Goal: Navigation & Orientation: Understand site structure

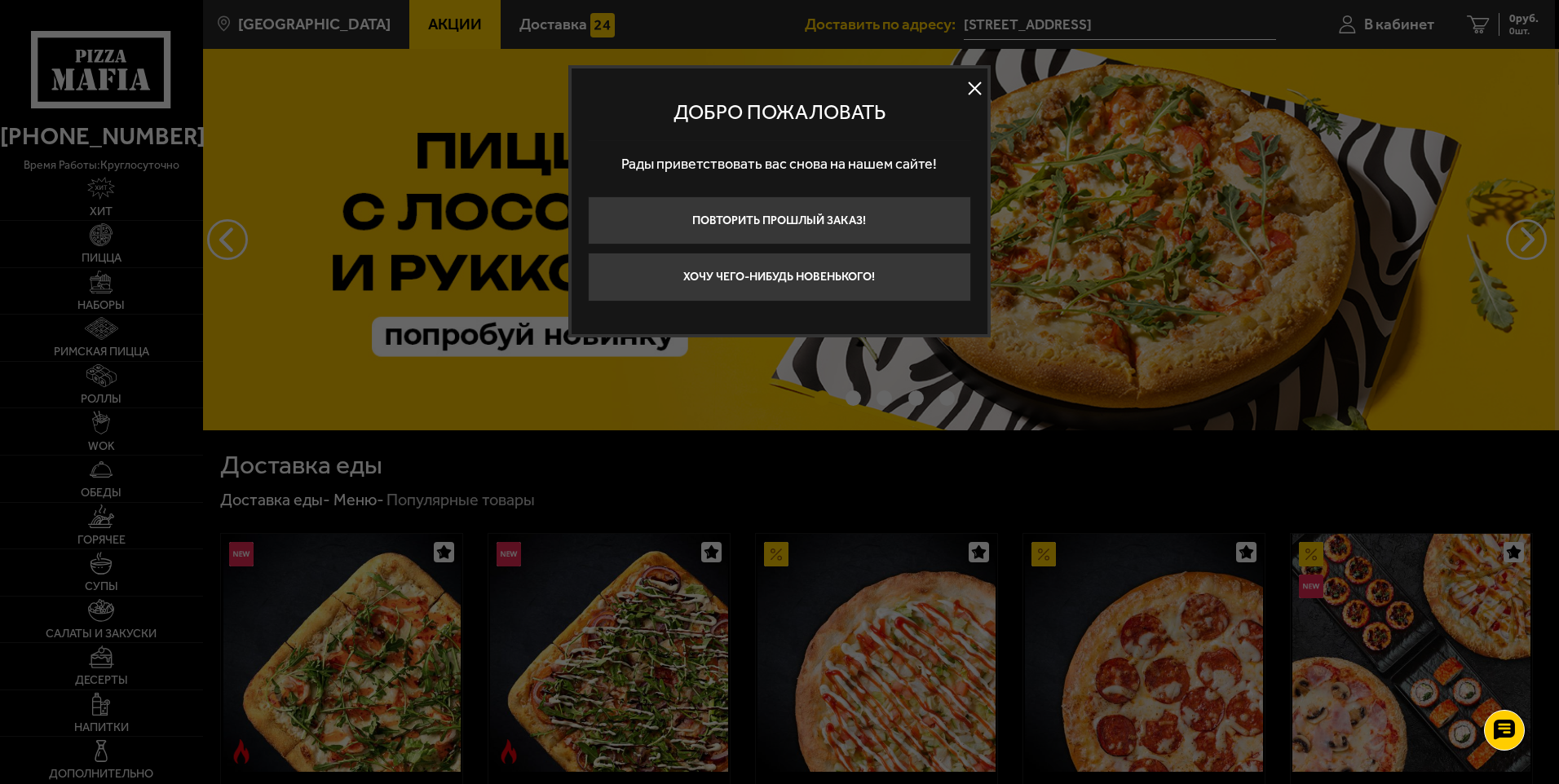
drag, startPoint x: 969, startPoint y: 86, endPoint x: 957, endPoint y: 89, distance: 12.4
click at [970, 86] on button at bounding box center [975, 88] width 25 height 25
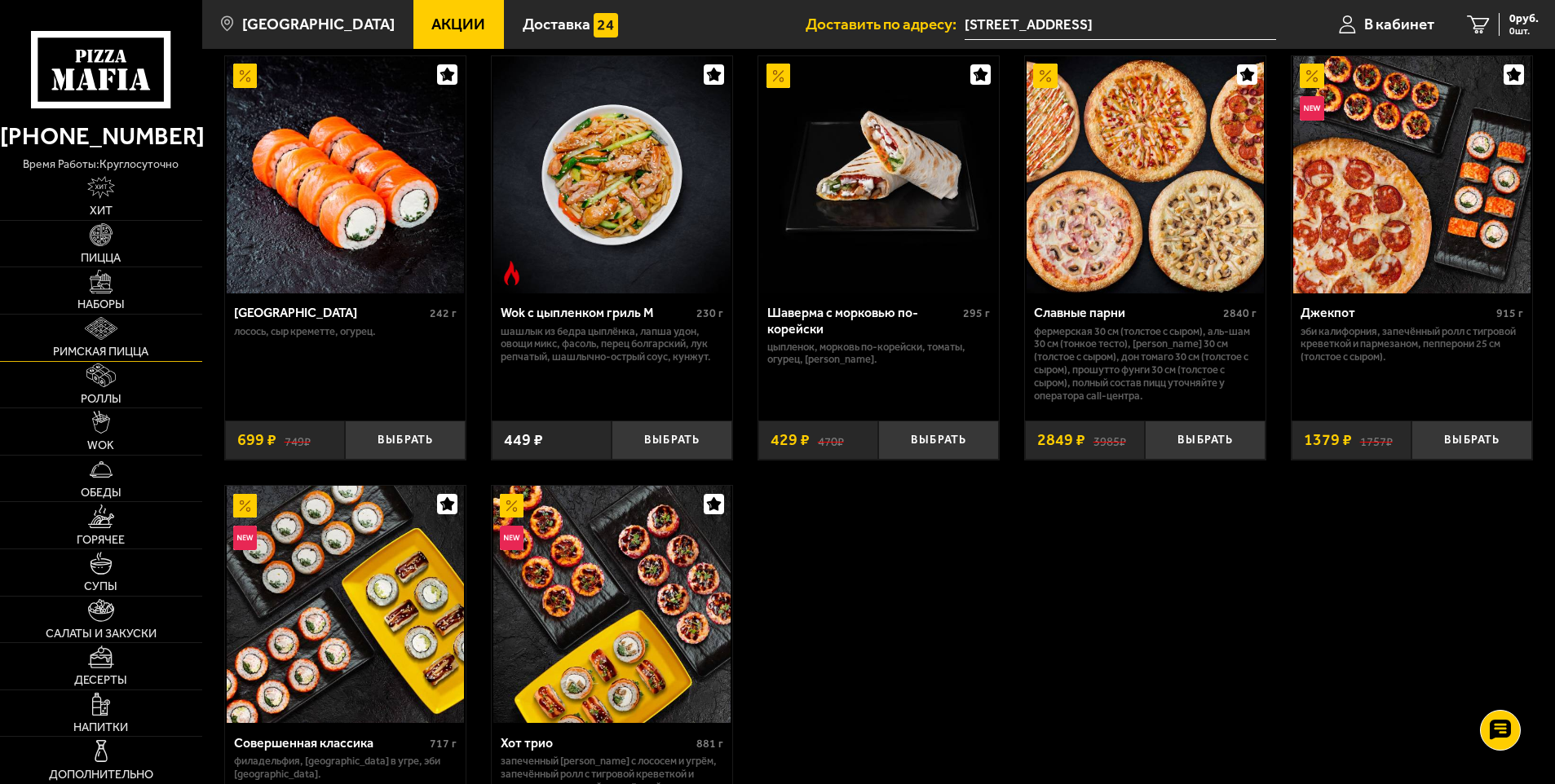
scroll to position [815, 0]
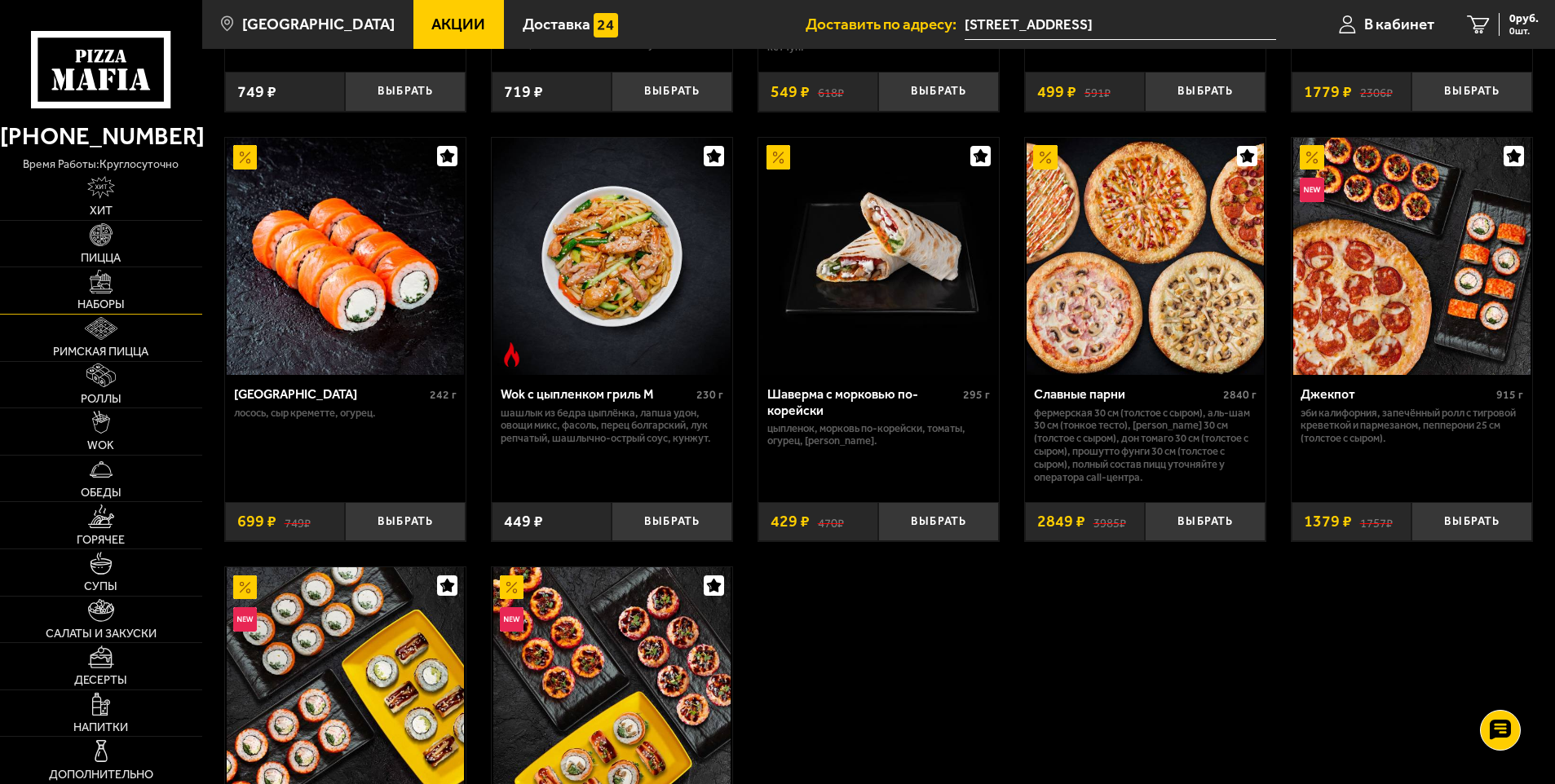
click at [88, 300] on span "Наборы" at bounding box center [101, 305] width 48 height 12
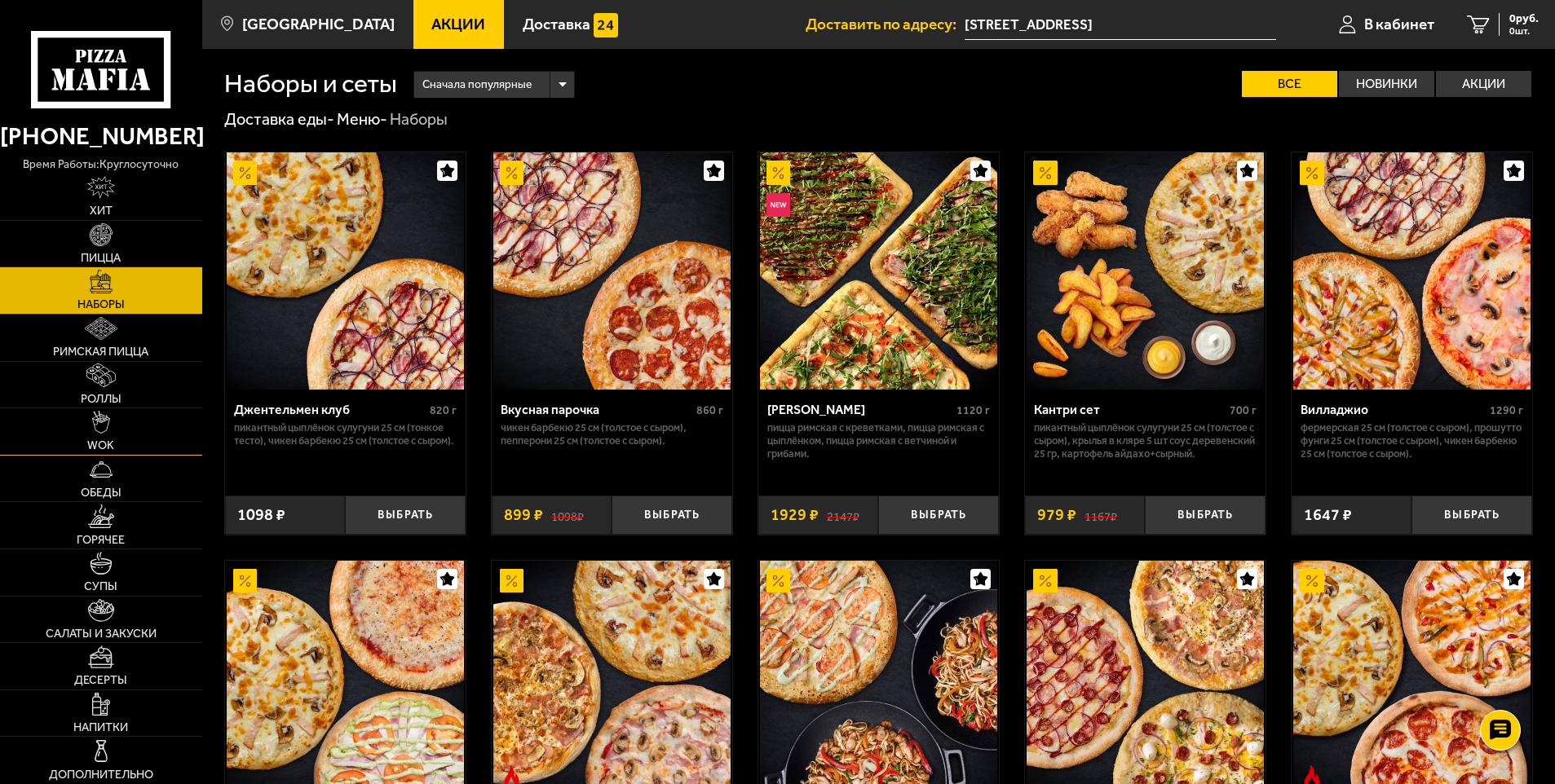
click at [98, 434] on link "WOK" at bounding box center [101, 431] width 202 height 47
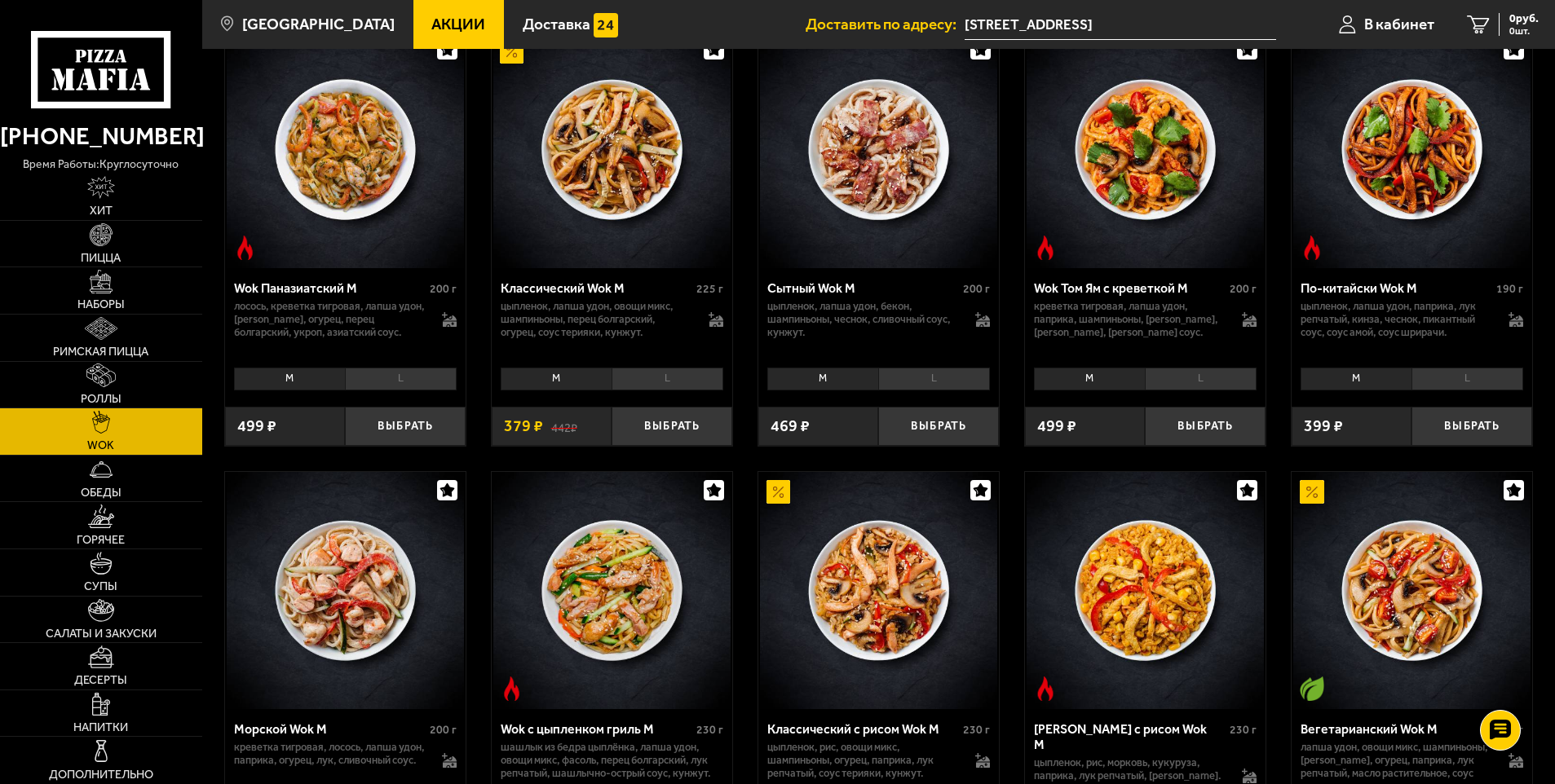
scroll to position [407, 0]
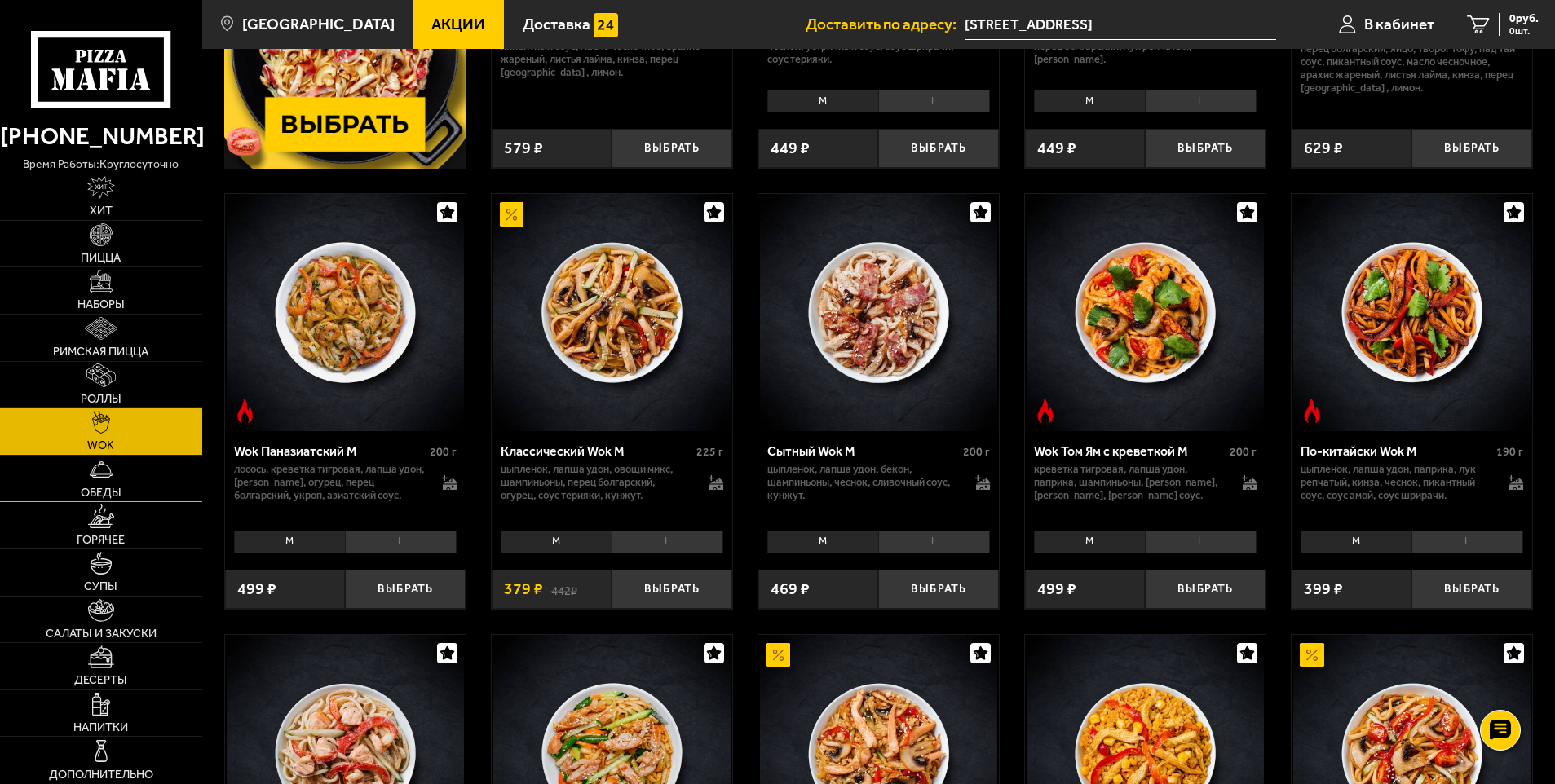
click at [117, 492] on span "Обеды" at bounding box center [100, 494] width 41 height 12
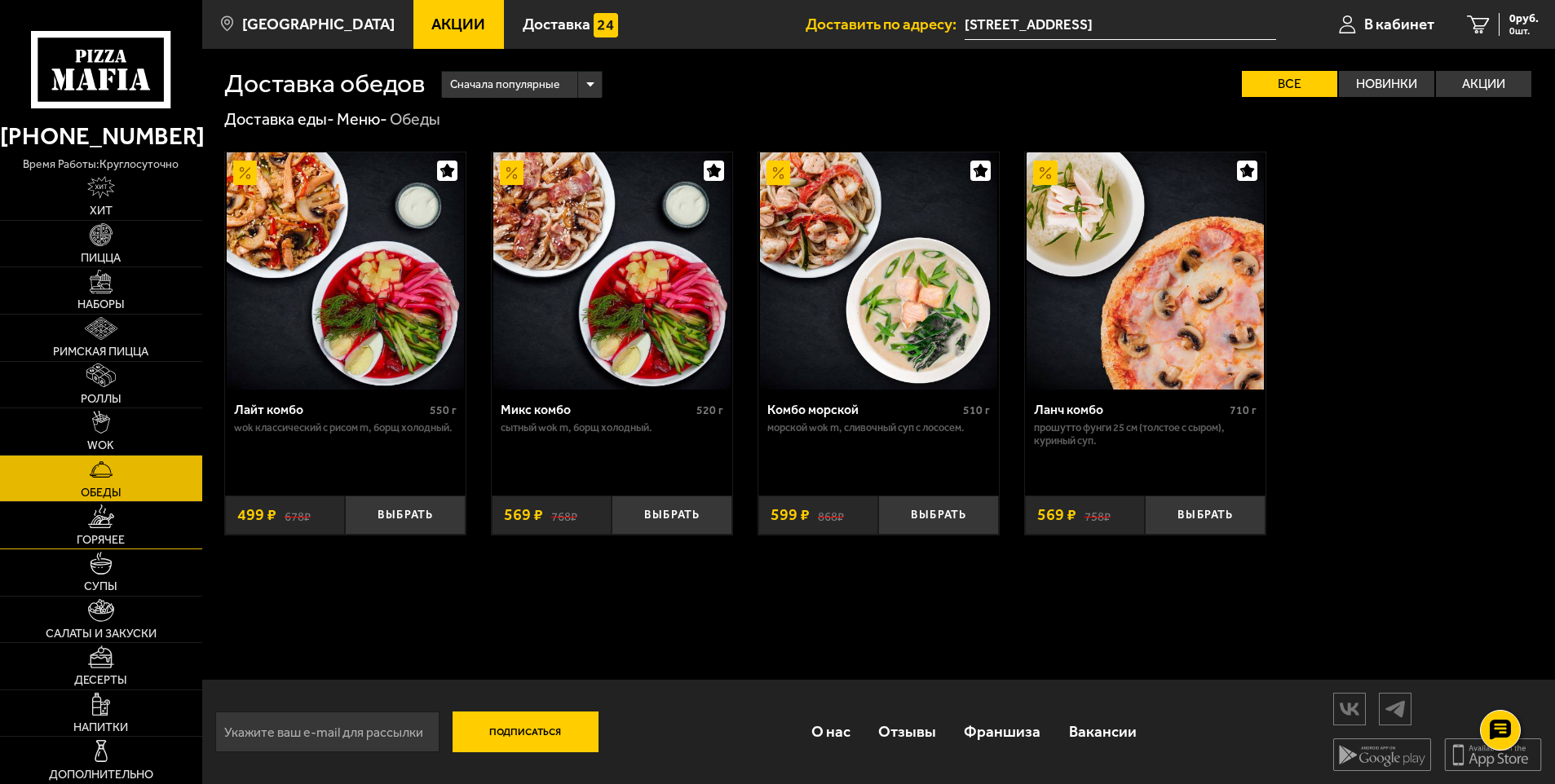
click at [92, 522] on img at bounding box center [101, 515] width 26 height 23
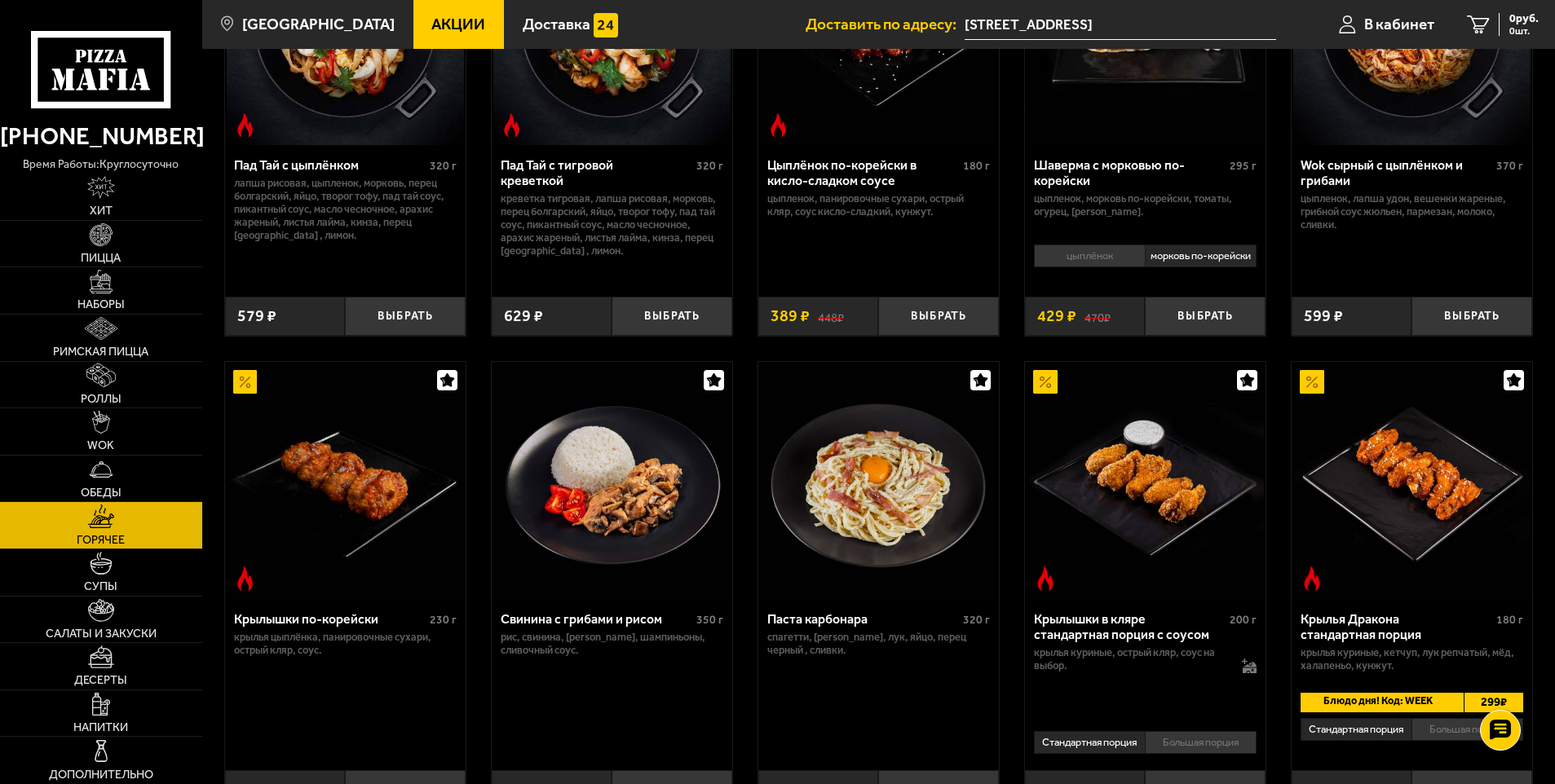
scroll to position [326, 0]
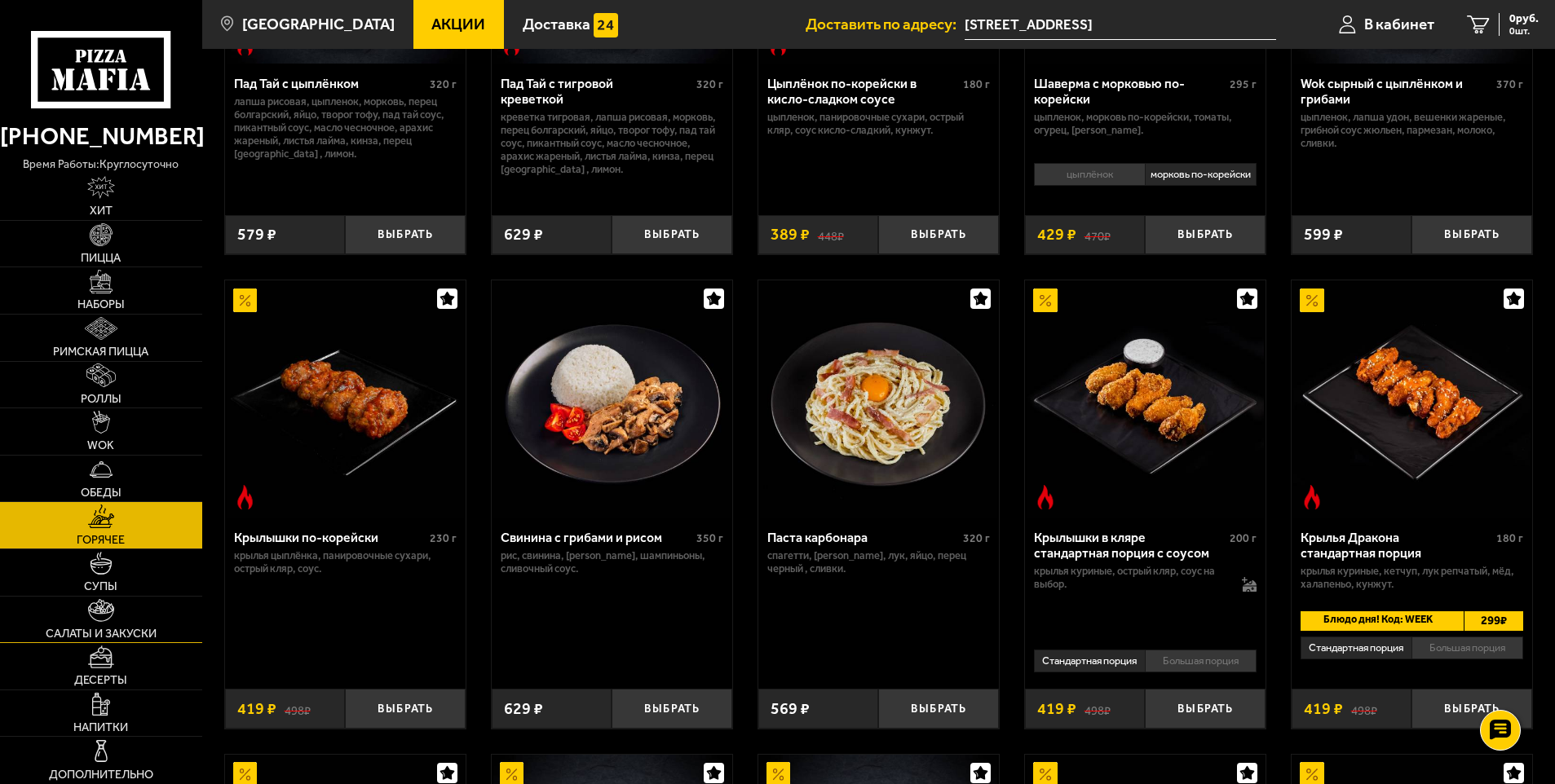
click at [106, 611] on img at bounding box center [101, 610] width 26 height 23
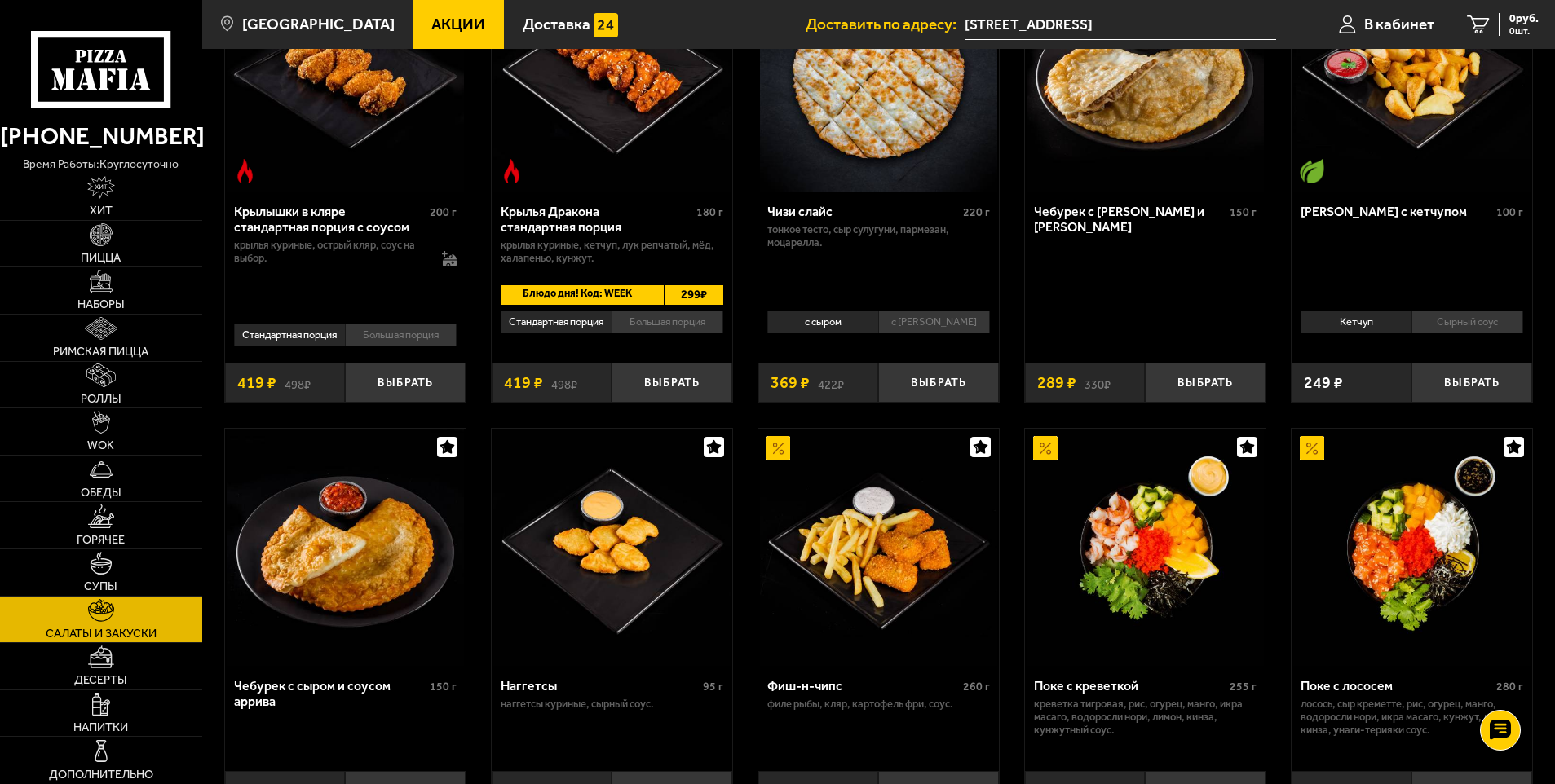
scroll to position [733, 0]
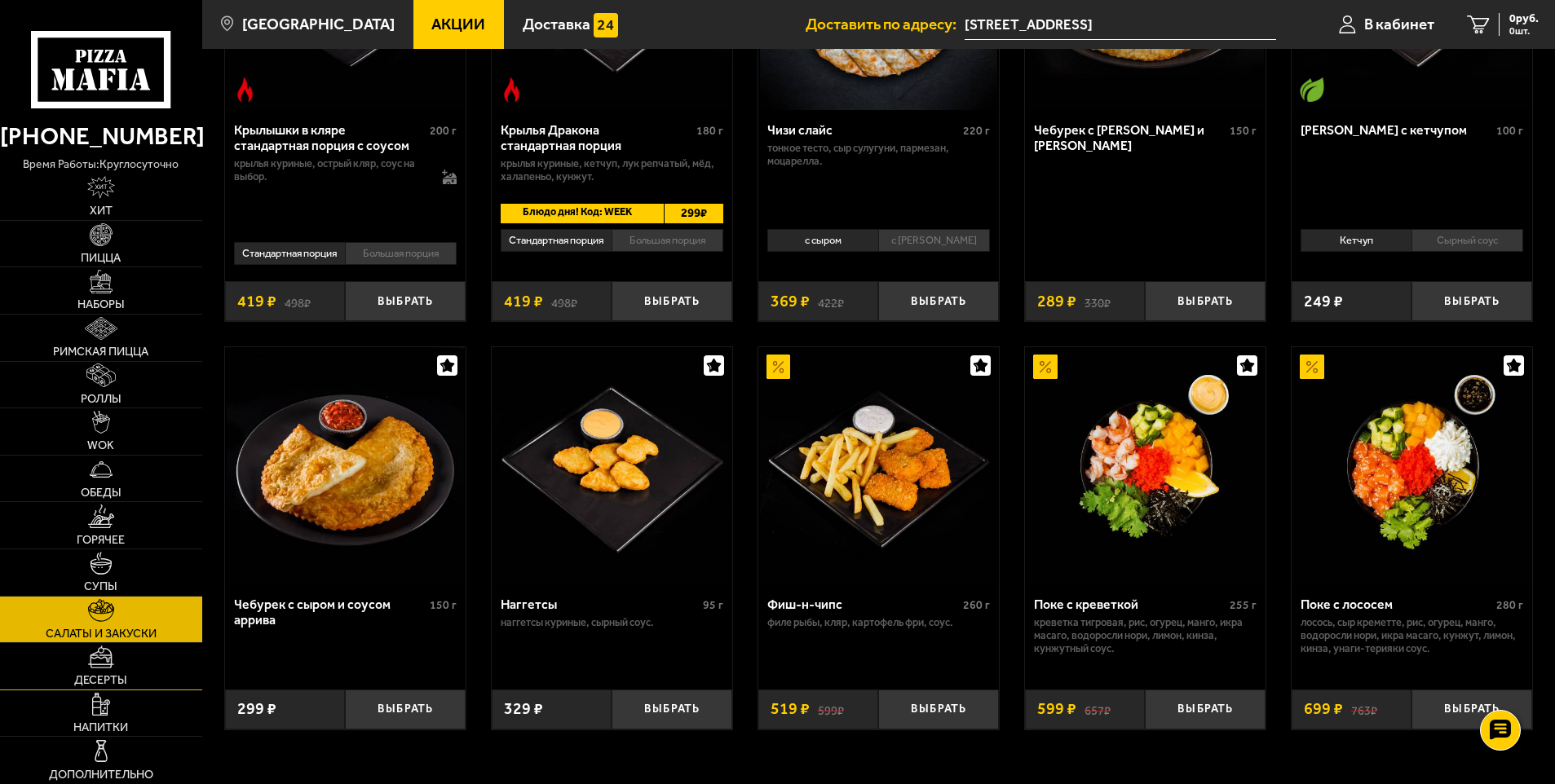
click at [94, 668] on img at bounding box center [101, 656] width 26 height 23
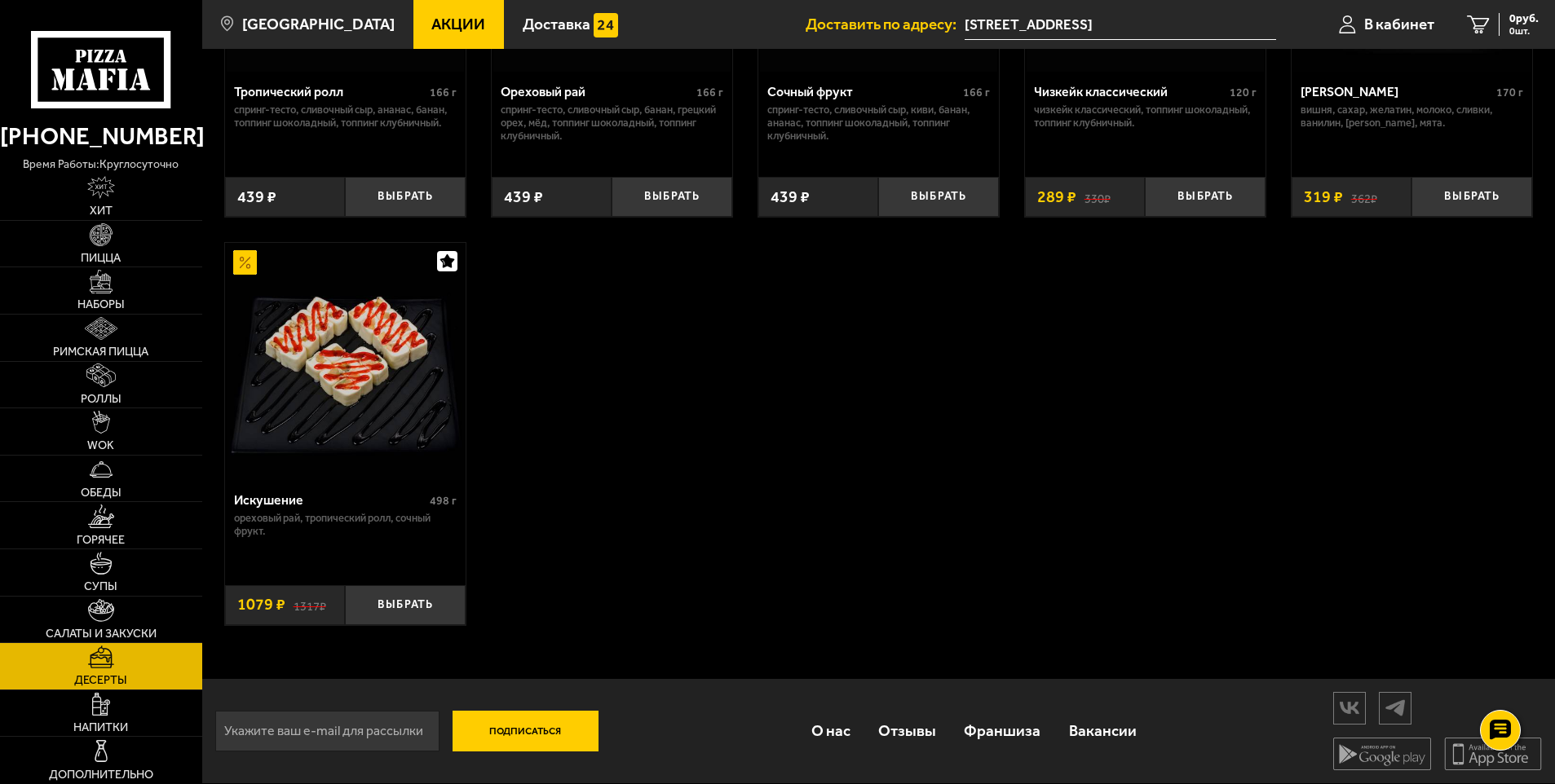
scroll to position [648, 0]
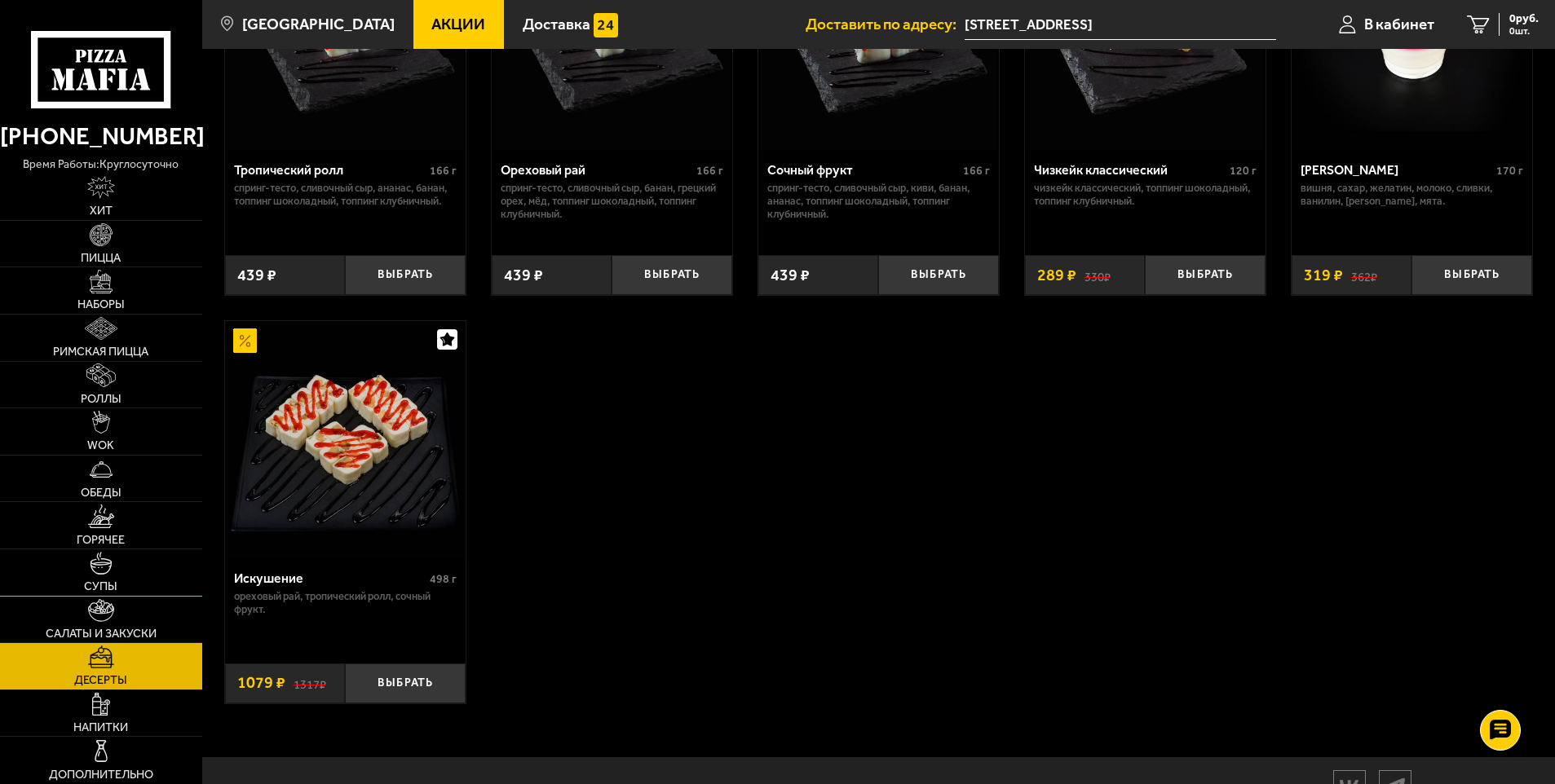
click at [103, 560] on img at bounding box center [100, 563] width 23 height 23
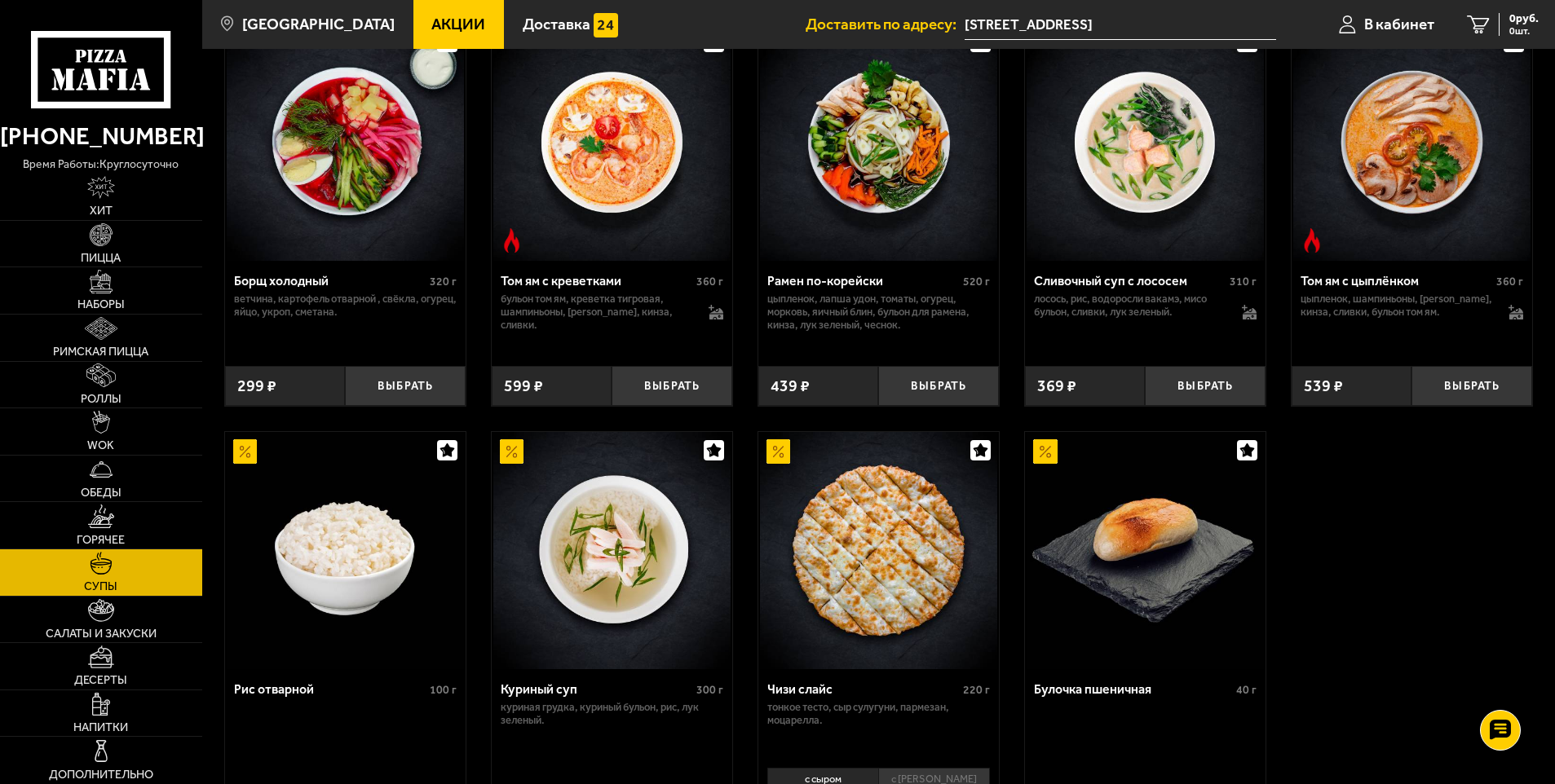
scroll to position [326, 0]
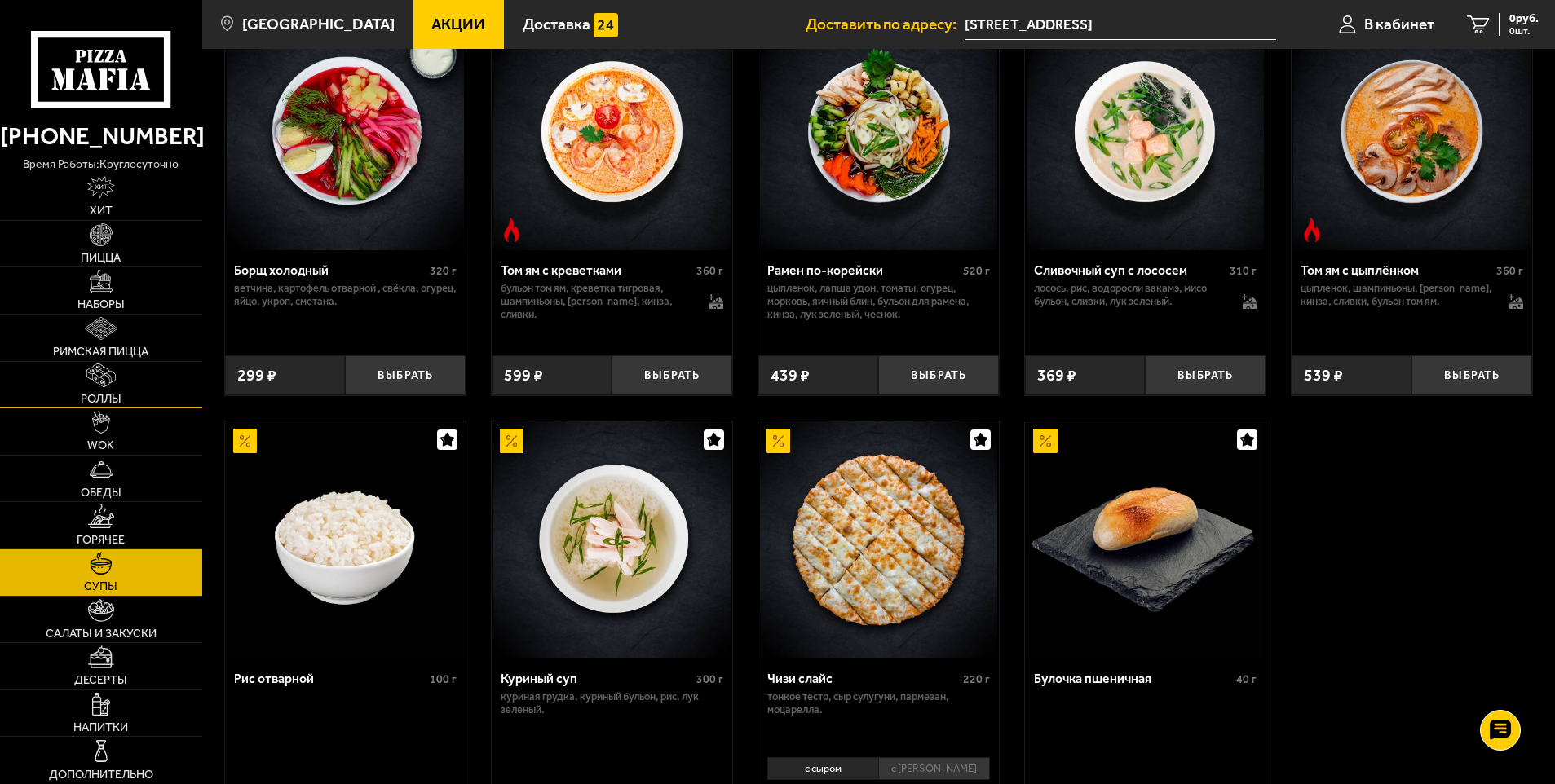
click at [91, 384] on img at bounding box center [101, 375] width 30 height 23
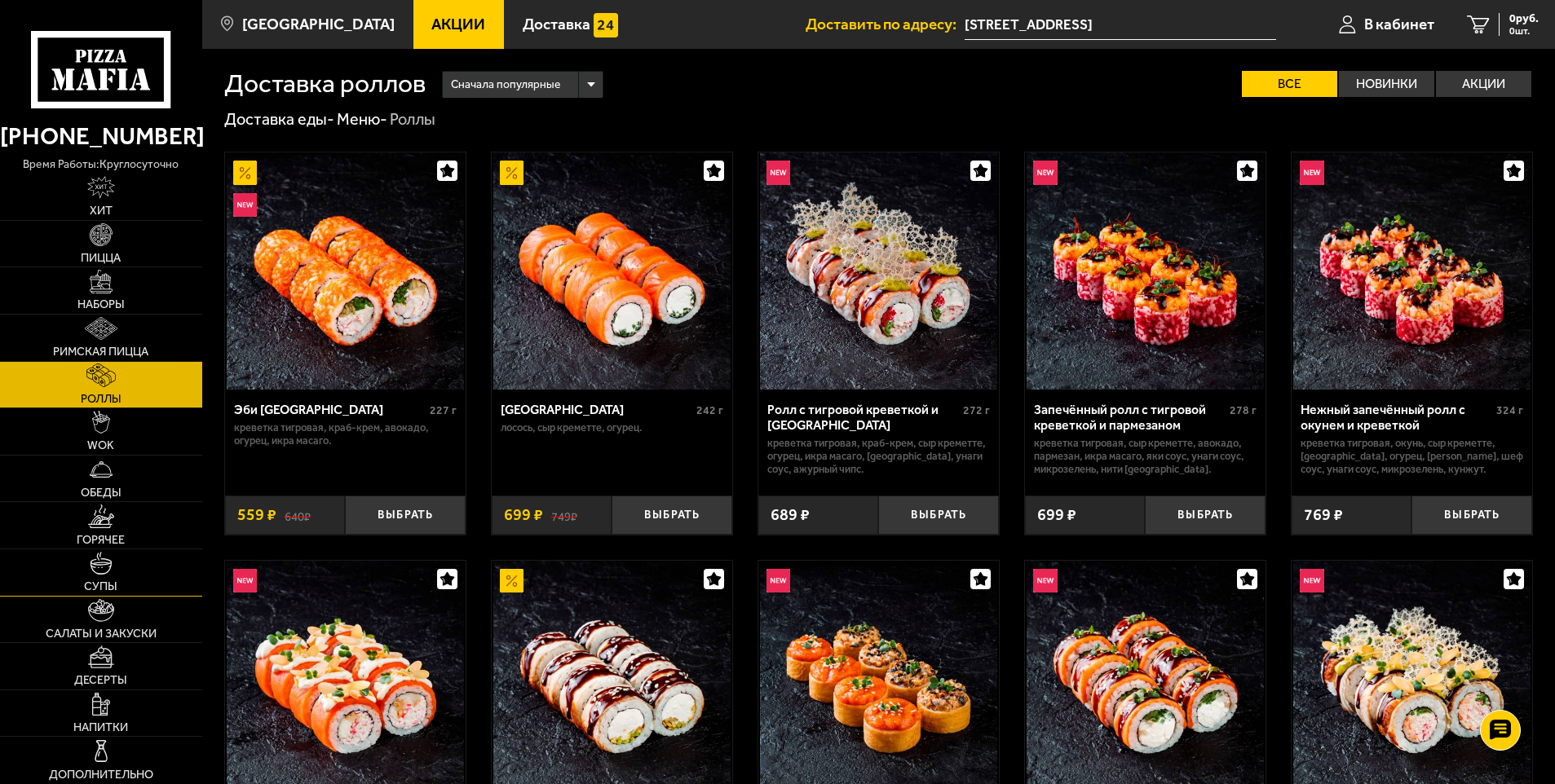
click at [108, 569] on img at bounding box center [100, 563] width 23 height 23
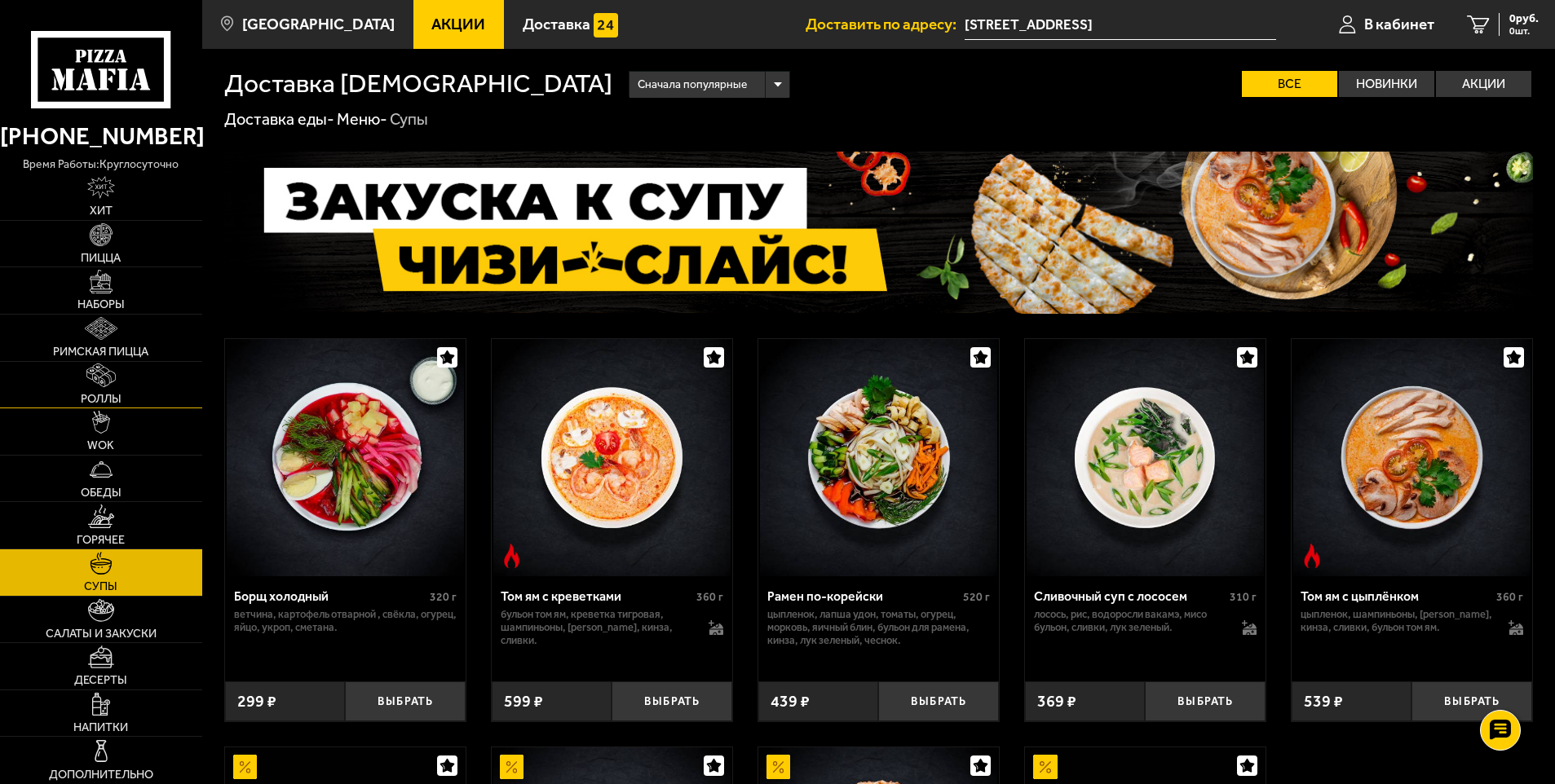
click at [95, 393] on span "Роллы" at bounding box center [100, 399] width 41 height 12
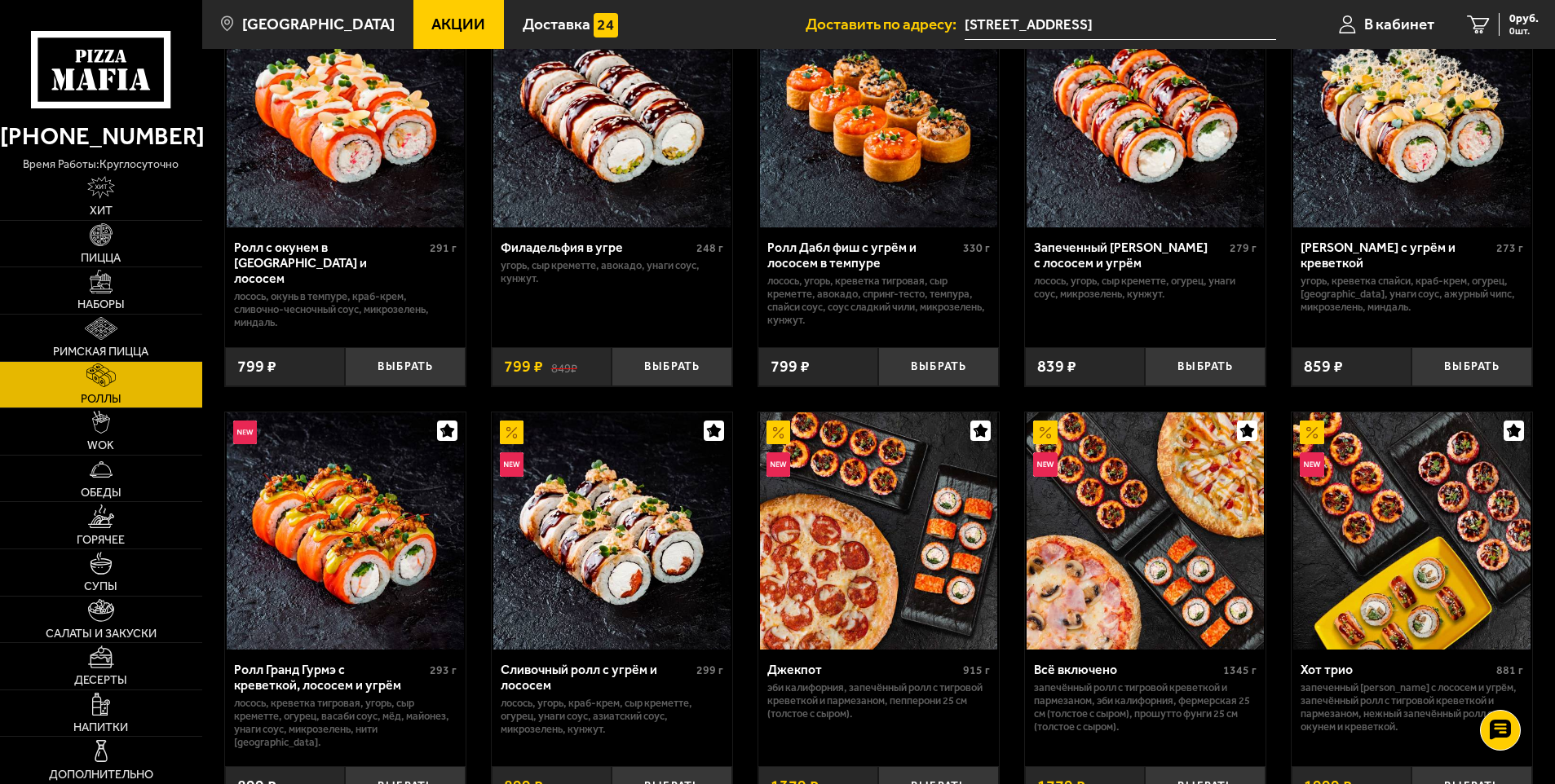
scroll to position [489, 0]
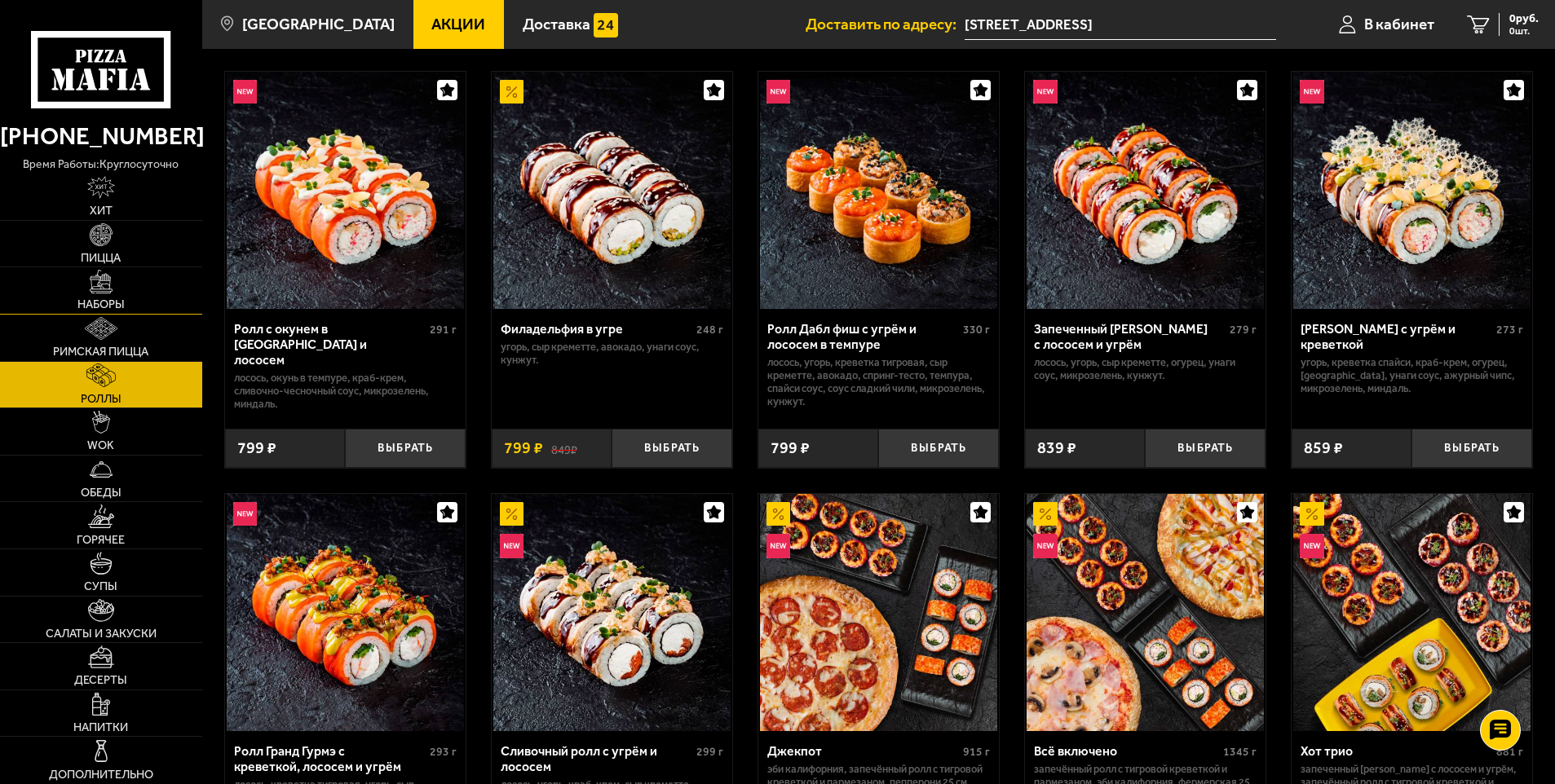
click at [100, 288] on img at bounding box center [100, 280] width 23 height 23
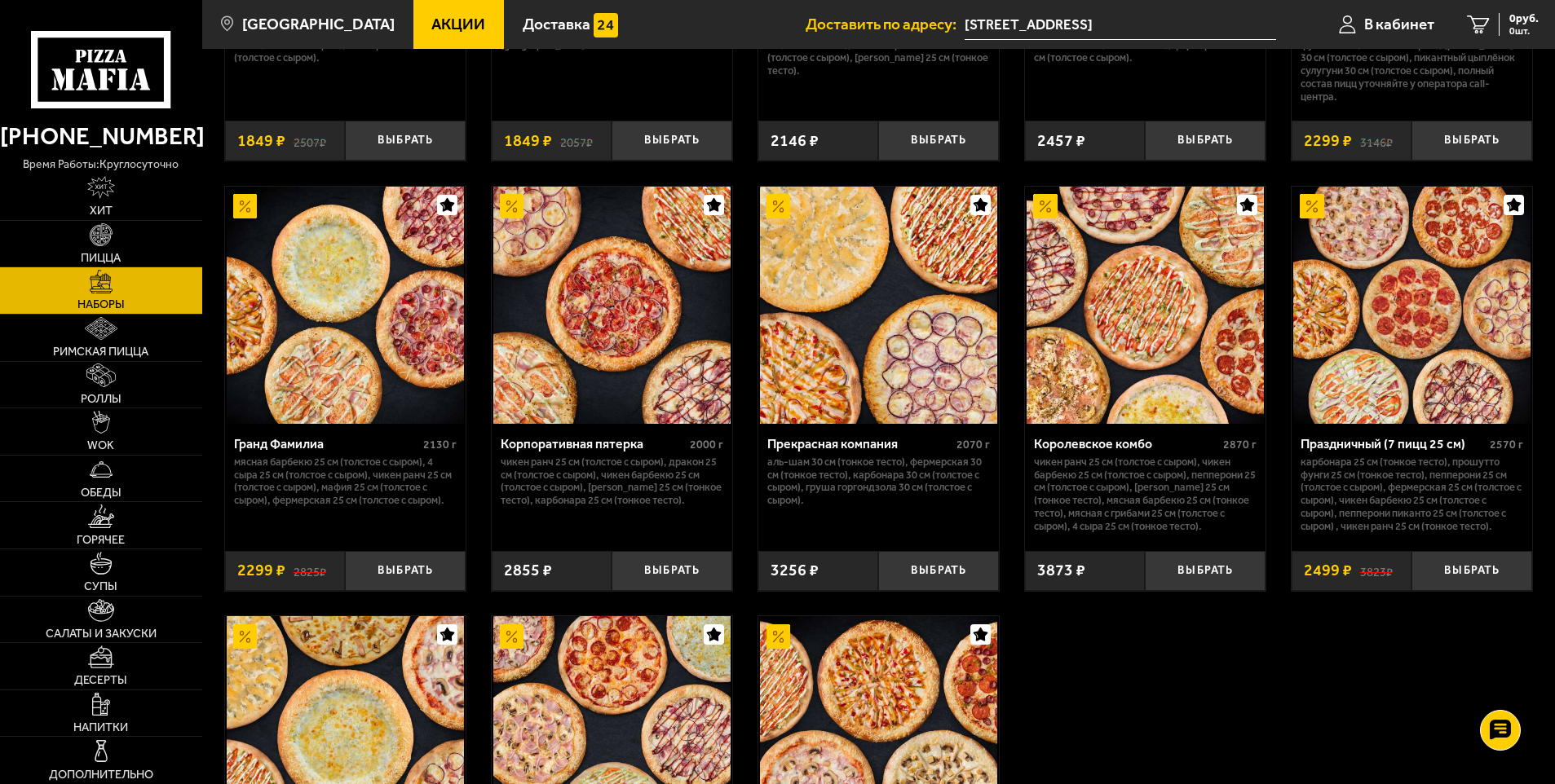
scroll to position [2445, 0]
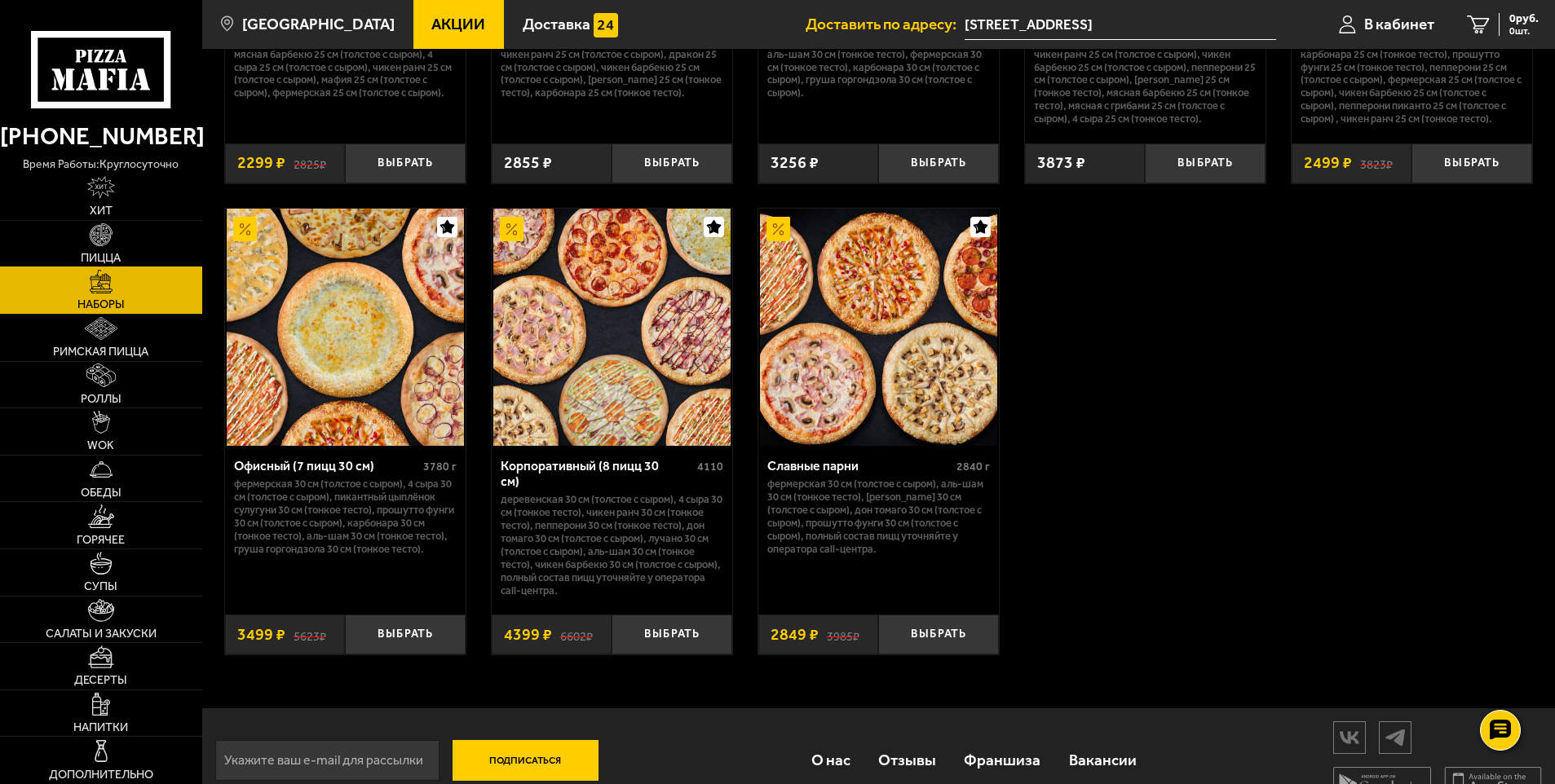
click at [134, 258] on link "Пицца" at bounding box center [101, 244] width 202 height 47
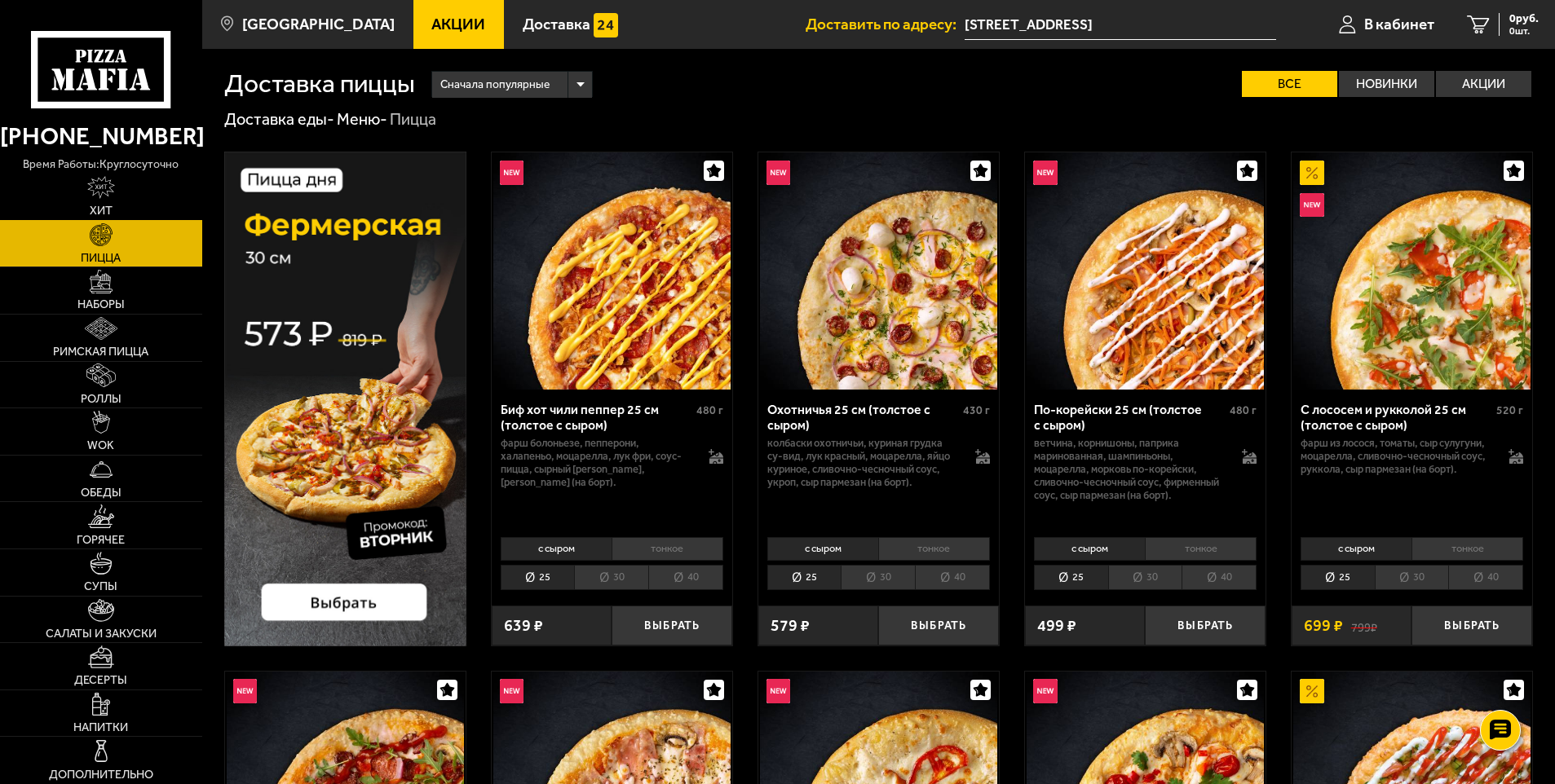
click at [124, 204] on link "Хит" at bounding box center [101, 196] width 202 height 47
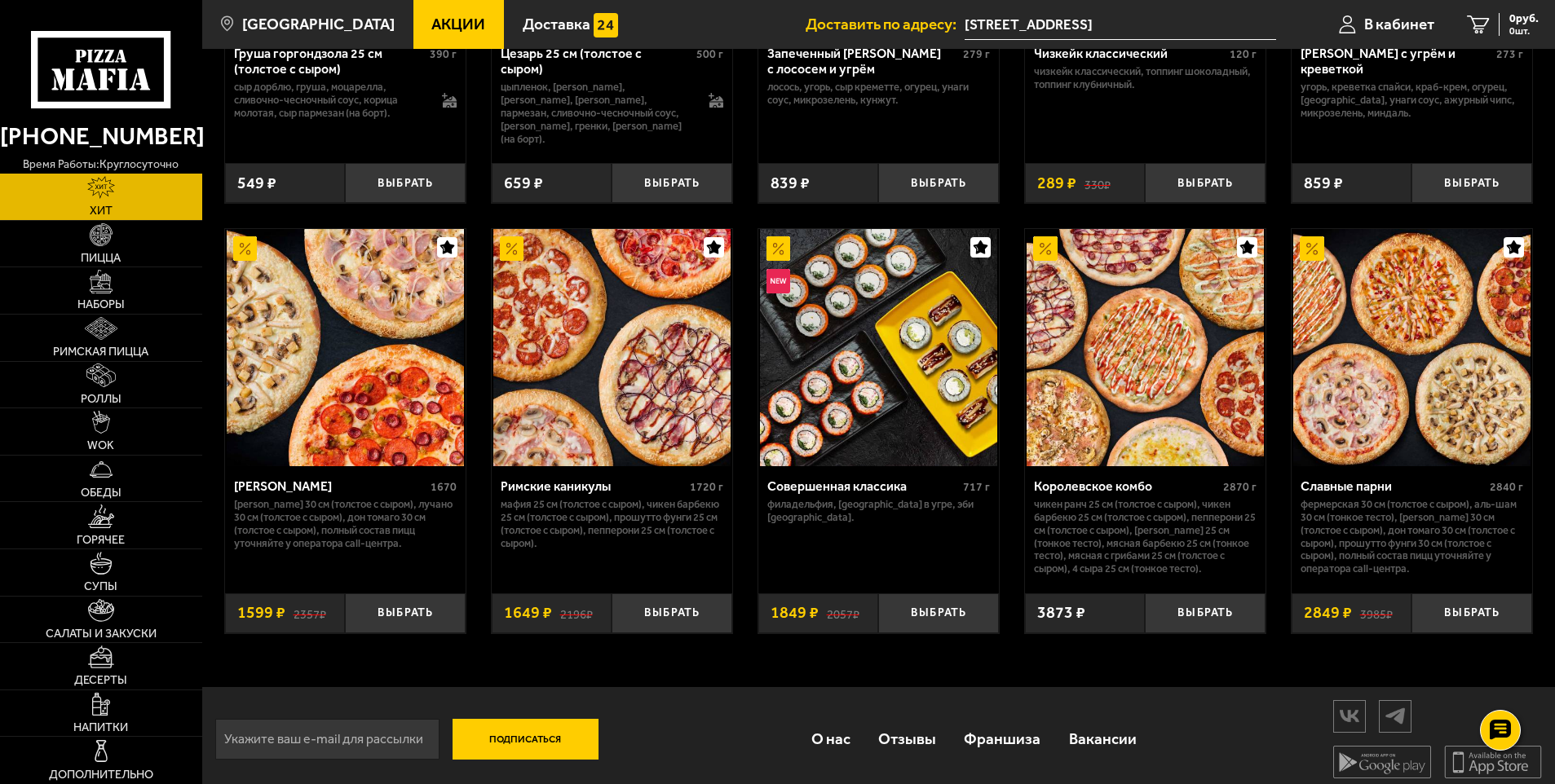
scroll to position [803, 0]
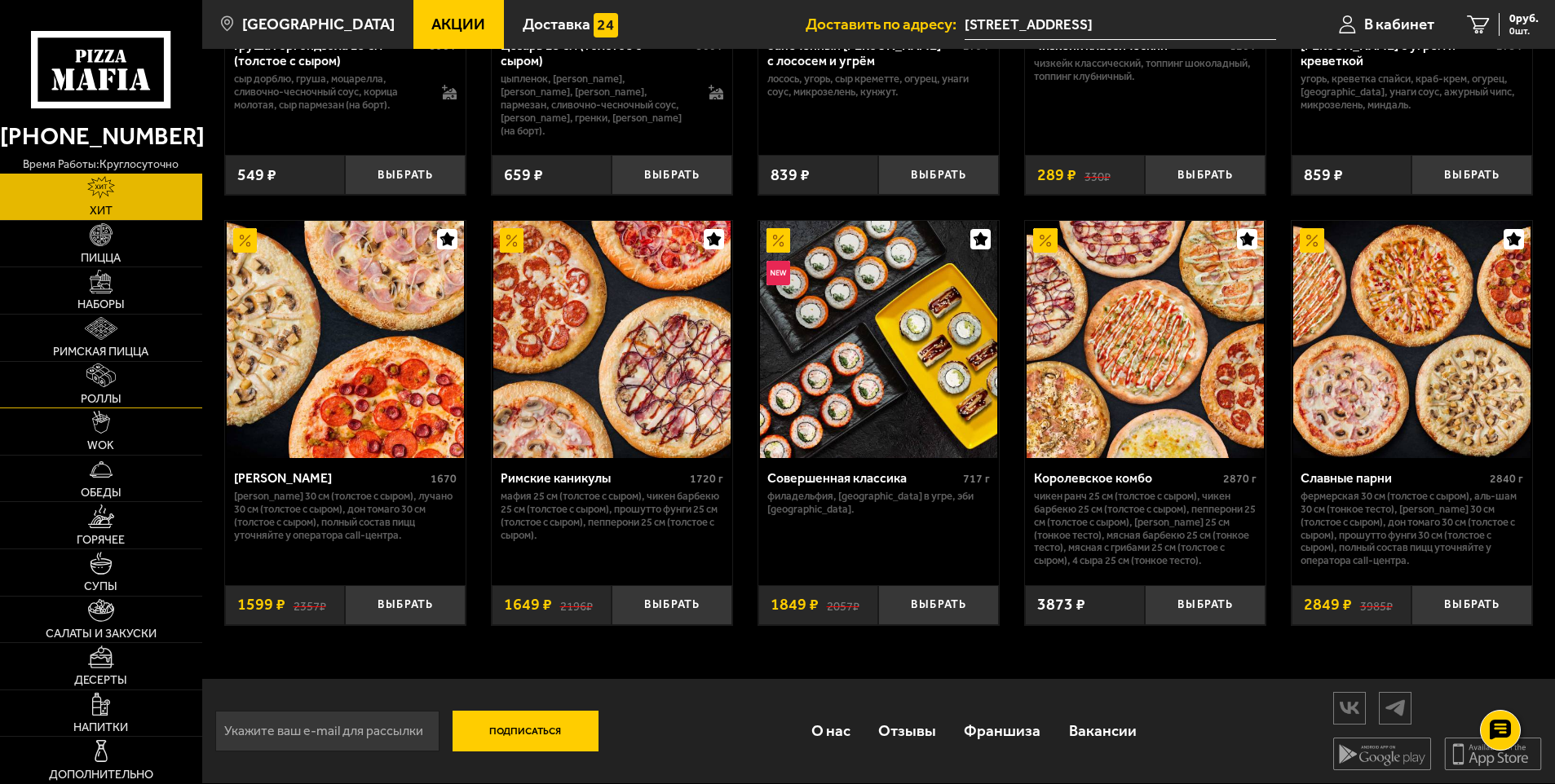
click at [91, 398] on span "Роллы" at bounding box center [100, 399] width 41 height 12
